Goal: Find specific page/section: Find specific page/section

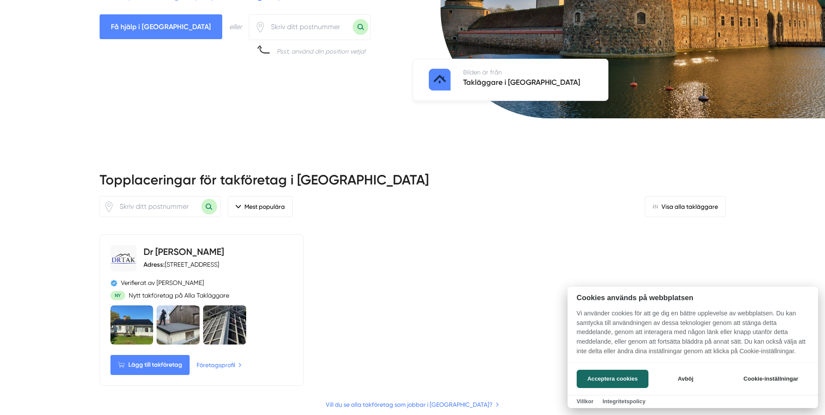
scroll to position [217, 0]
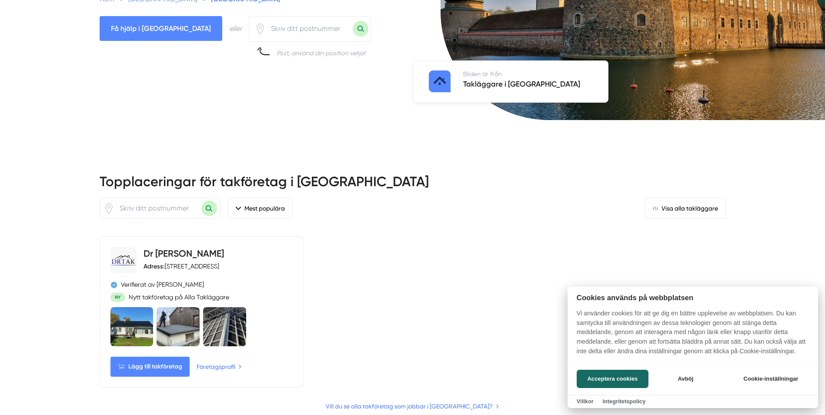
click at [388, 380] on div at bounding box center [412, 207] width 825 height 415
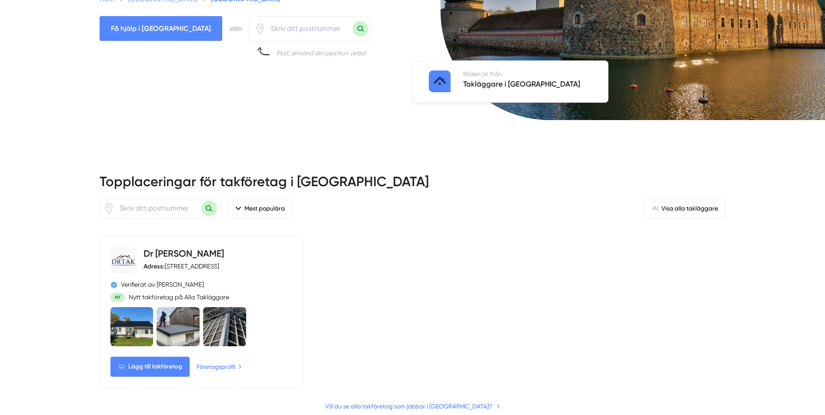
click at [388, 401] on link "Vill du se alla takföretag som jobbar i Örebro län?" at bounding box center [412, 406] width 175 height 10
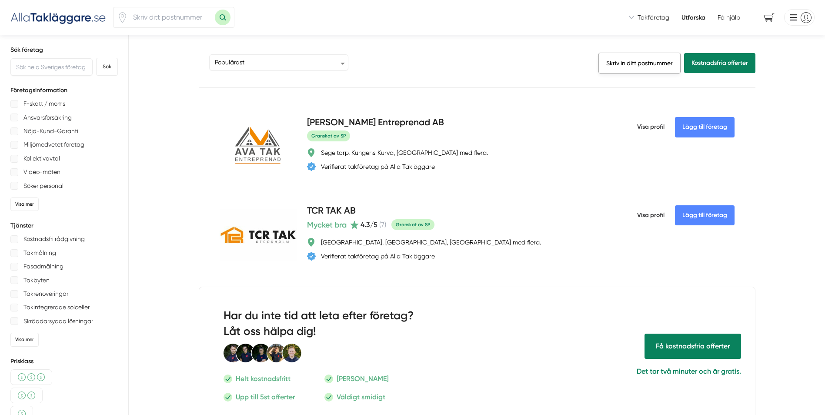
click at [642, 66] on link "Skriv in ditt postnummer" at bounding box center [639, 63] width 82 height 21
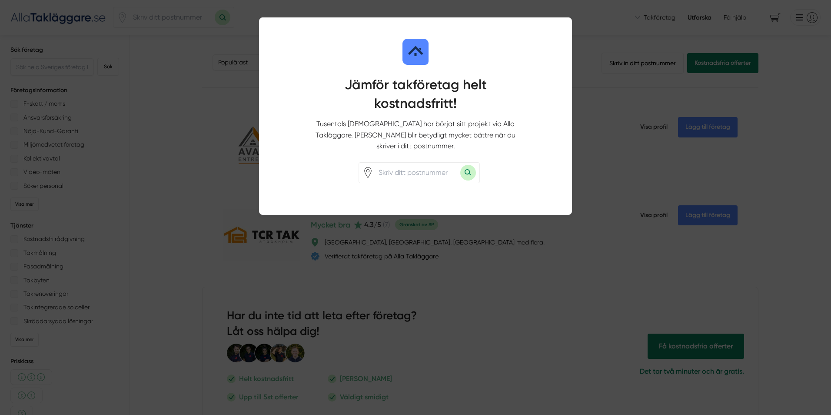
click at [400, 163] on input "number" at bounding box center [416, 173] width 87 height 20
type input "70378"
click at [466, 165] on button "Sök med postnummer" at bounding box center [468, 173] width 16 height 16
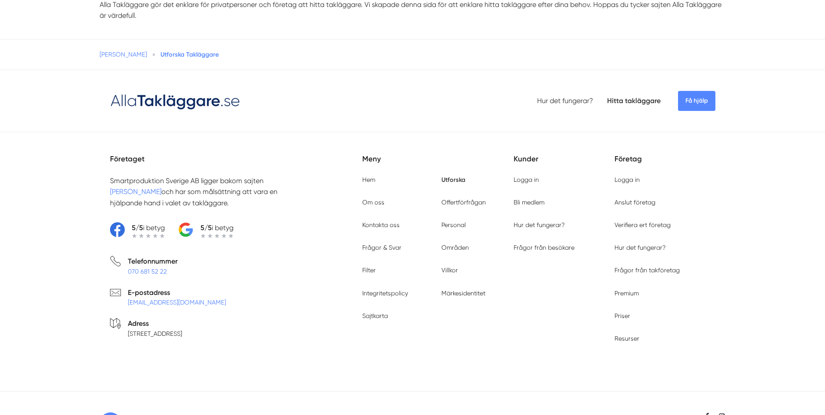
scroll to position [204, 0]
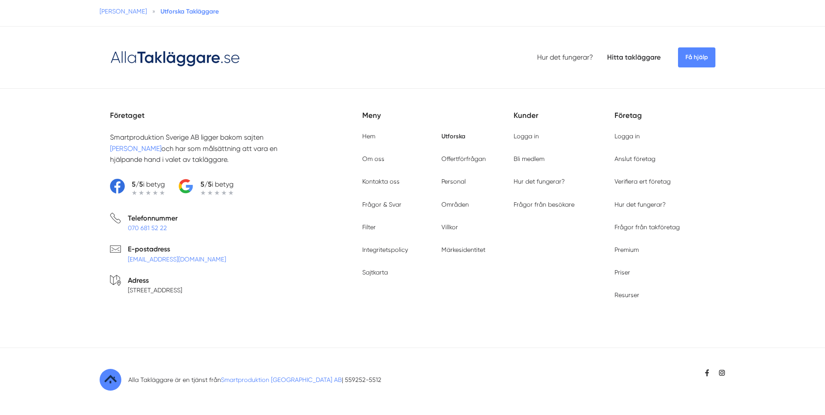
type input "70378"
click at [127, 150] on link "[PERSON_NAME]" at bounding box center [135, 148] width 51 height 8
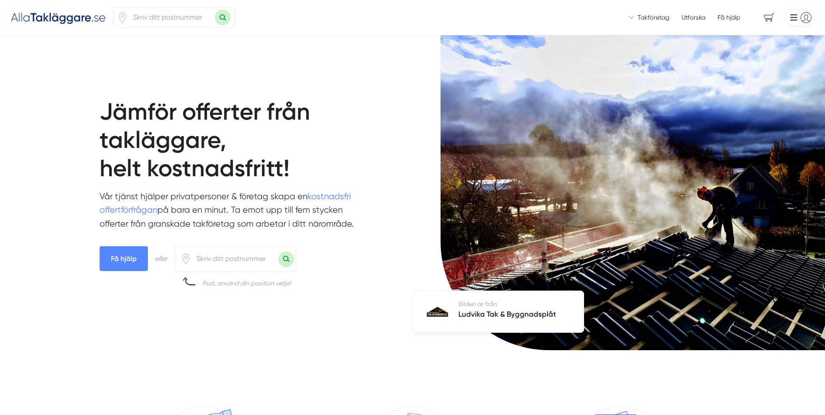
click at [207, 257] on input "number" at bounding box center [234, 259] width 87 height 20
type input "70378"
click at [278, 251] on button "Sök med postnummer" at bounding box center [286, 259] width 16 height 16
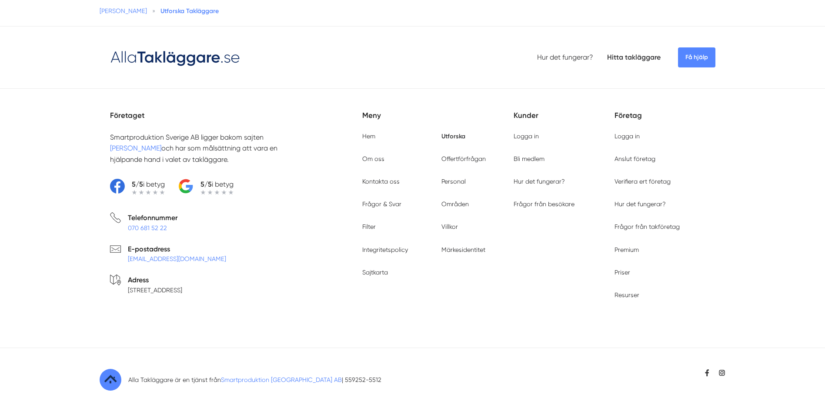
scroll to position [681, 0]
